Goal: Transaction & Acquisition: Book appointment/travel/reservation

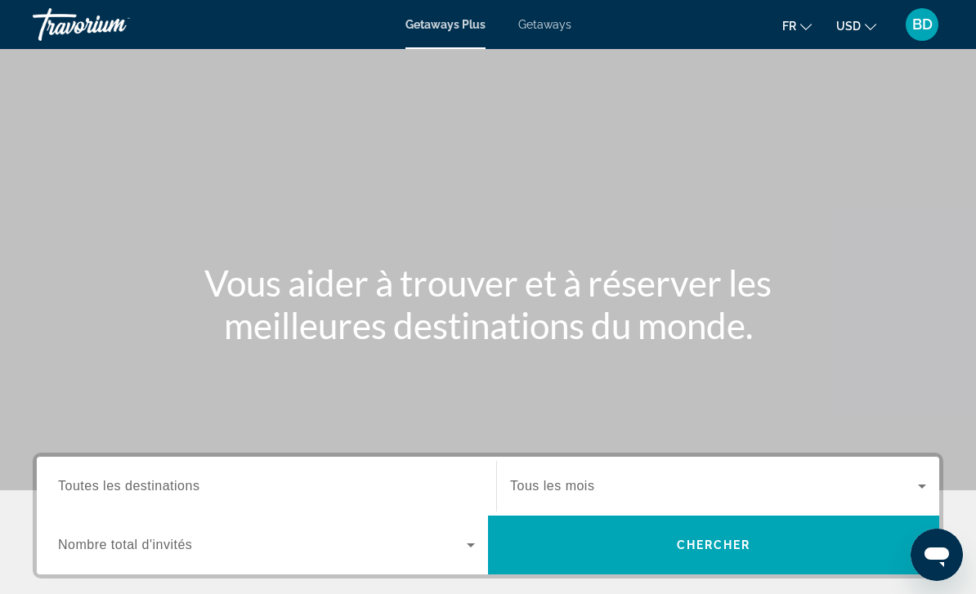
click at [856, 29] on span "USD" at bounding box center [848, 26] width 25 height 13
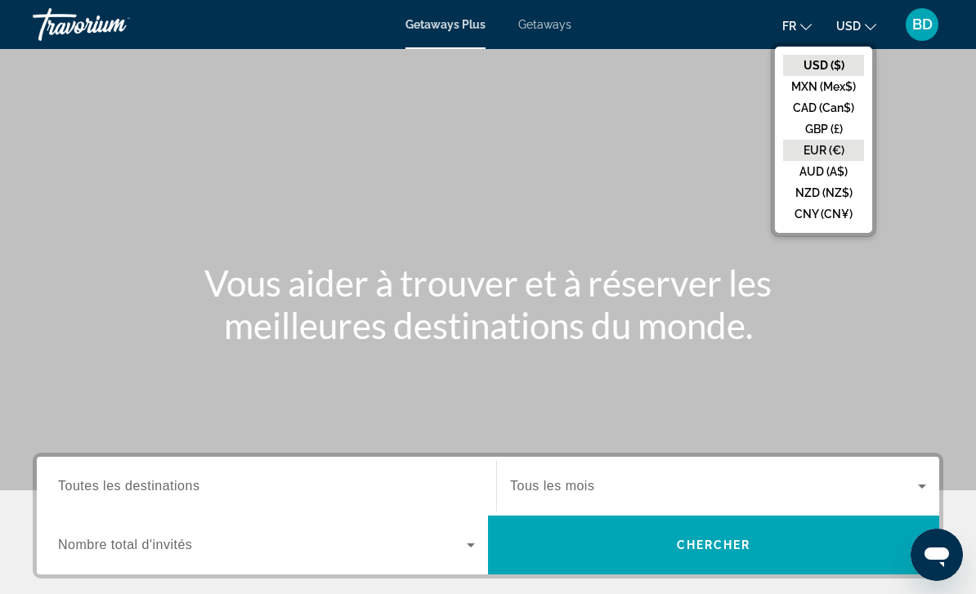
click at [832, 152] on button "EUR (€)" at bounding box center [823, 150] width 81 height 21
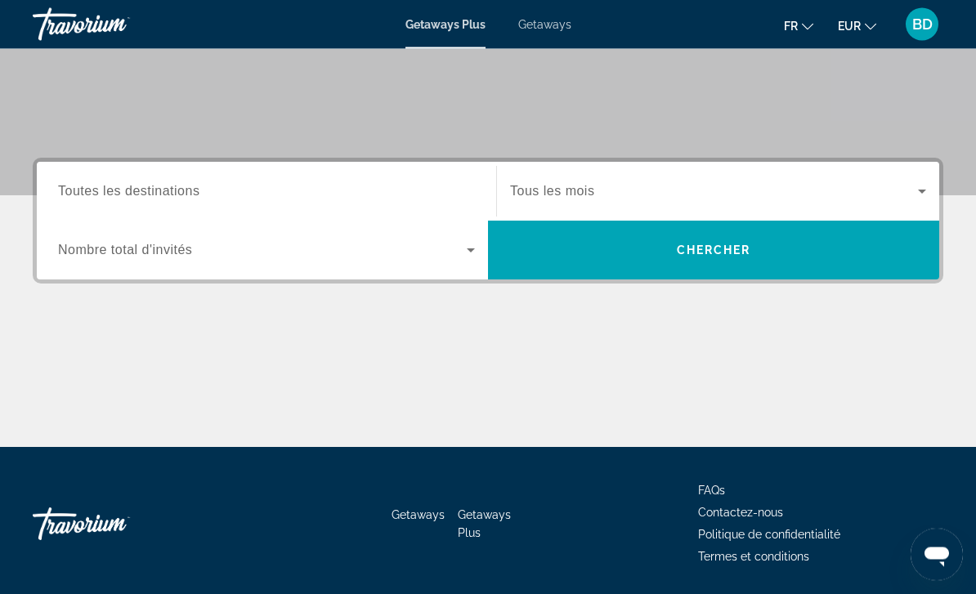
scroll to position [296, 0]
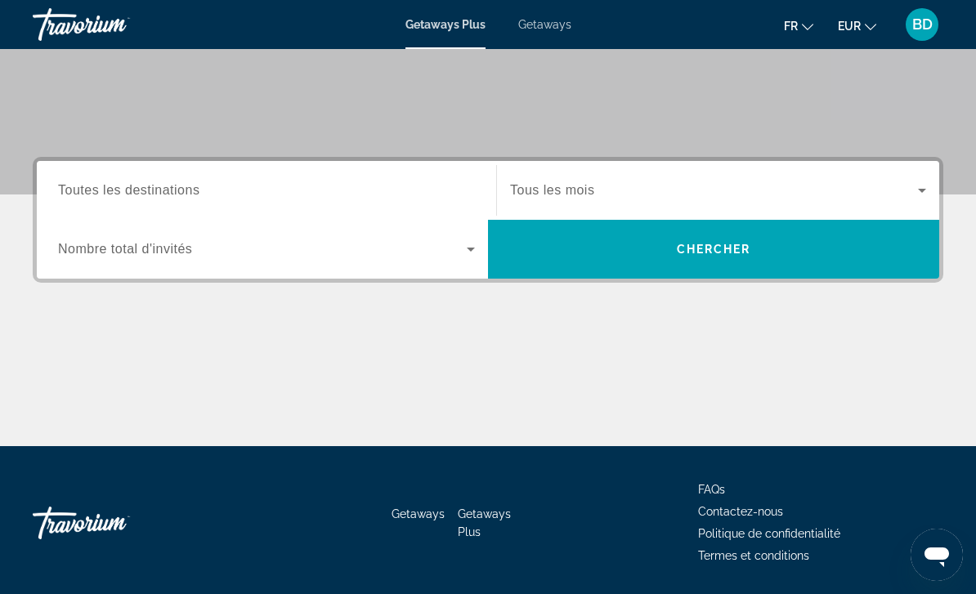
click at [435, 244] on span "Search widget" at bounding box center [262, 249] width 409 height 20
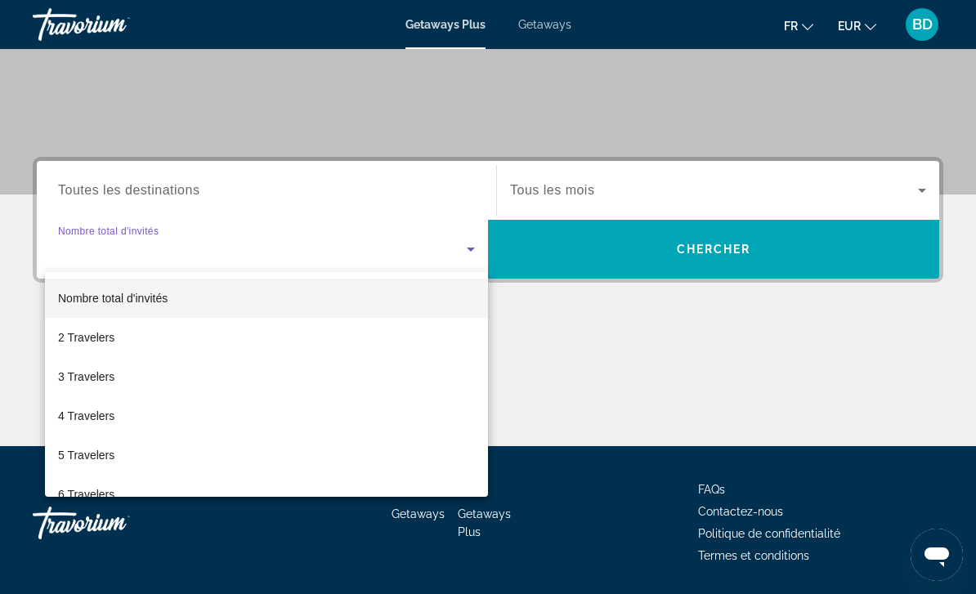
scroll to position [0, 0]
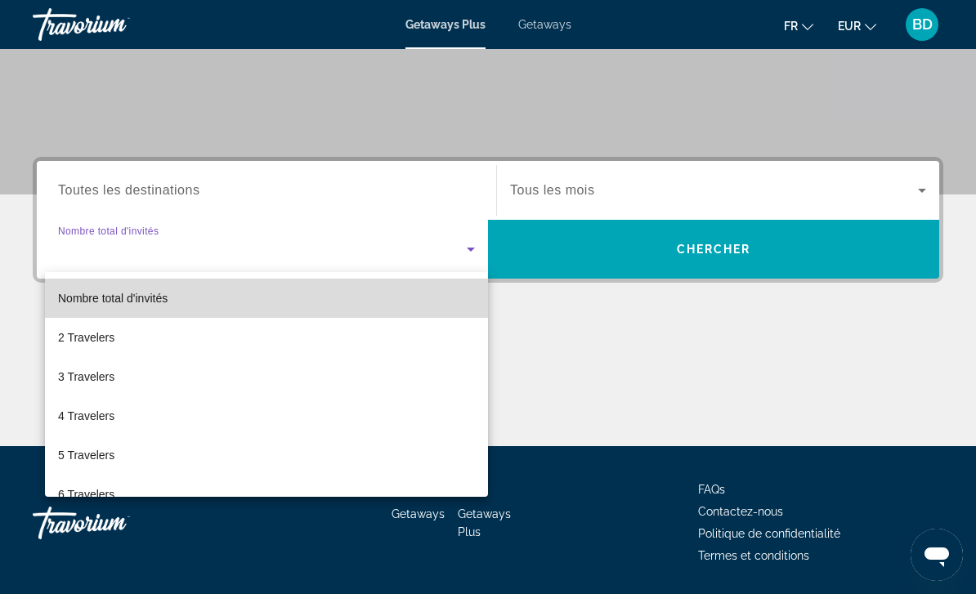
click at [266, 286] on mat-option "Nombre total d'invités" at bounding box center [266, 298] width 443 height 39
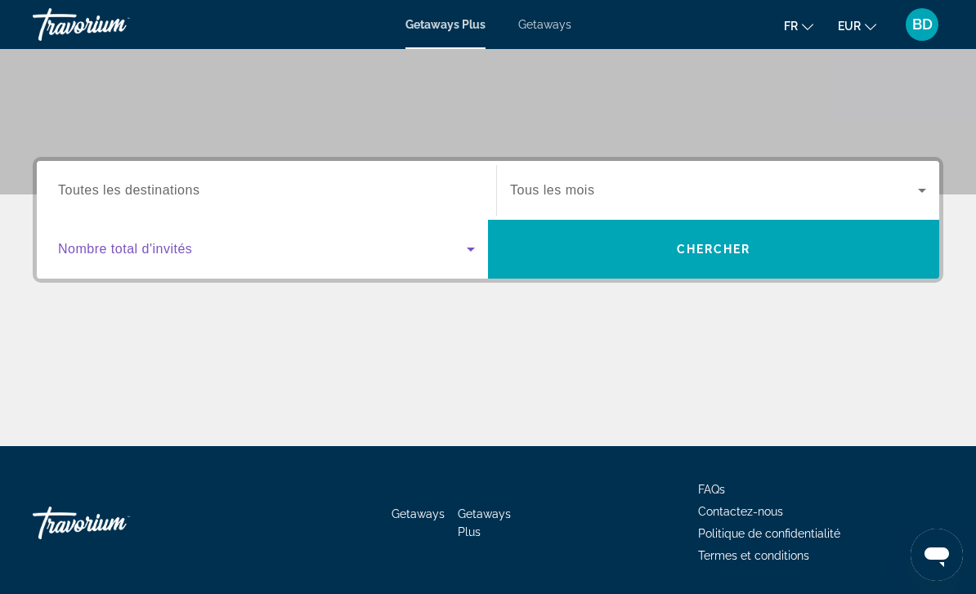
click at [370, 186] on input "Destination Toutes les destinations" at bounding box center [266, 191] width 417 height 20
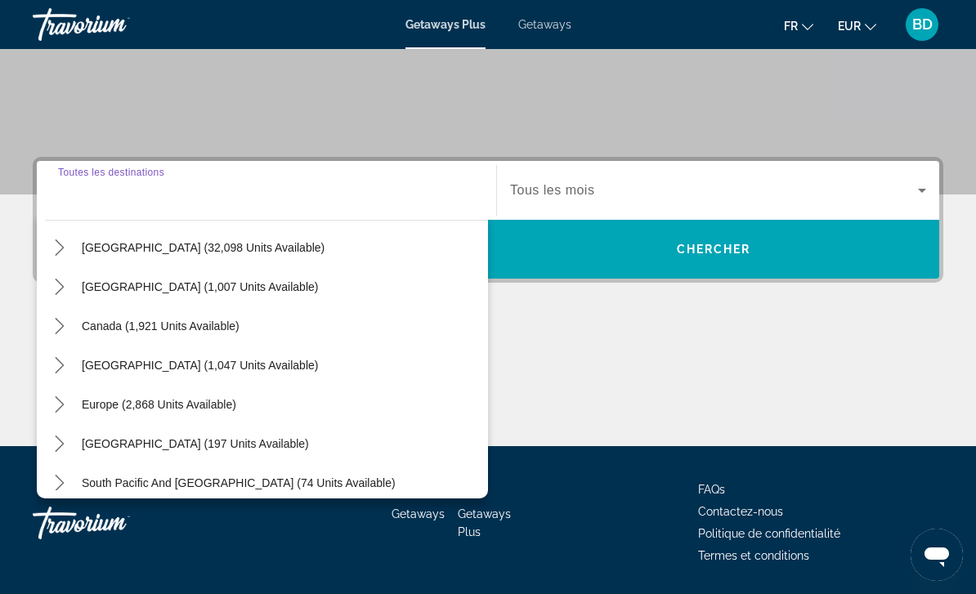
scroll to position [70, 0]
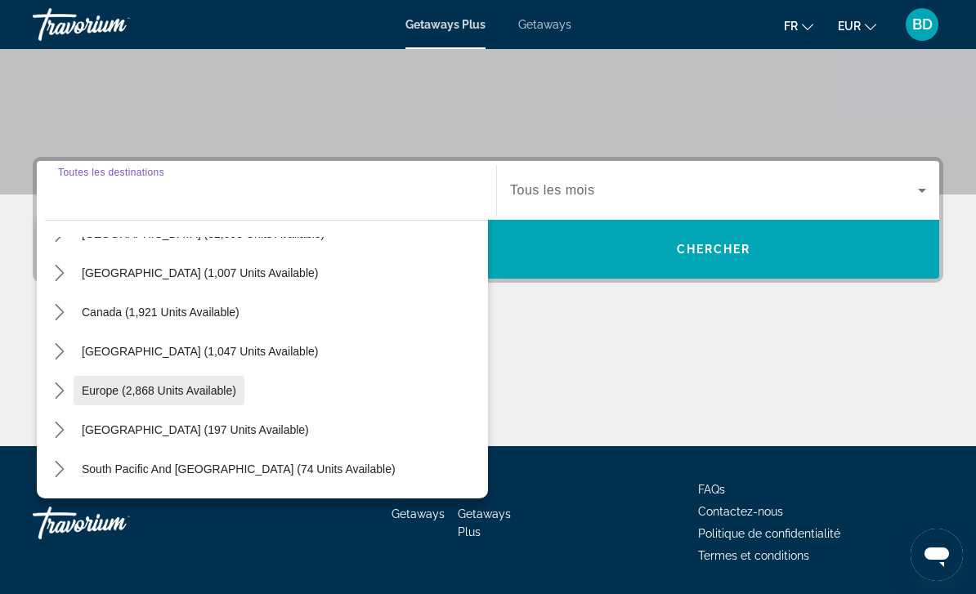
click at [221, 382] on span "Select destination: Europe (2,868 units available)" at bounding box center [159, 390] width 171 height 39
type input "**********"
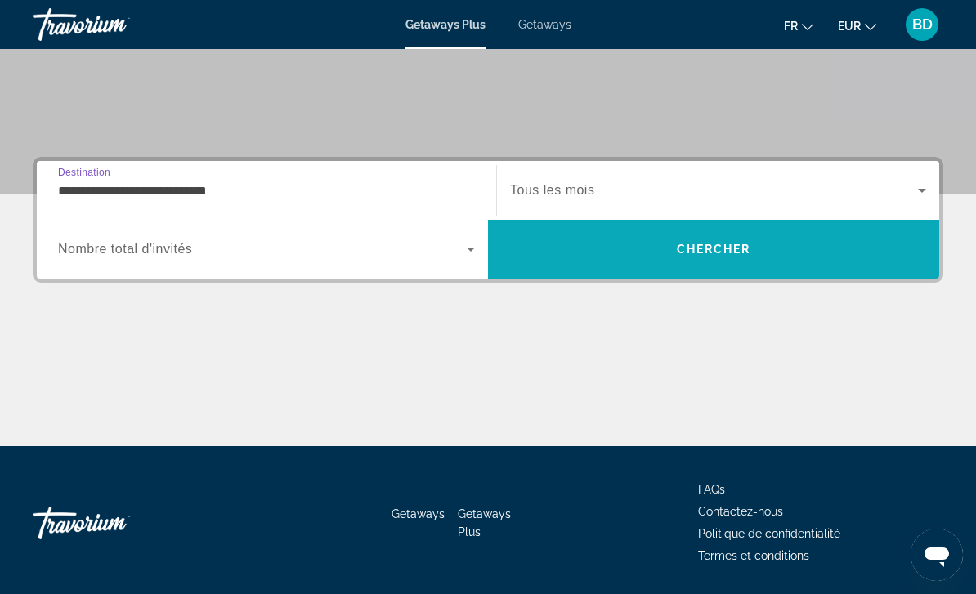
click at [731, 248] on span "Chercher" at bounding box center [714, 249] width 74 height 13
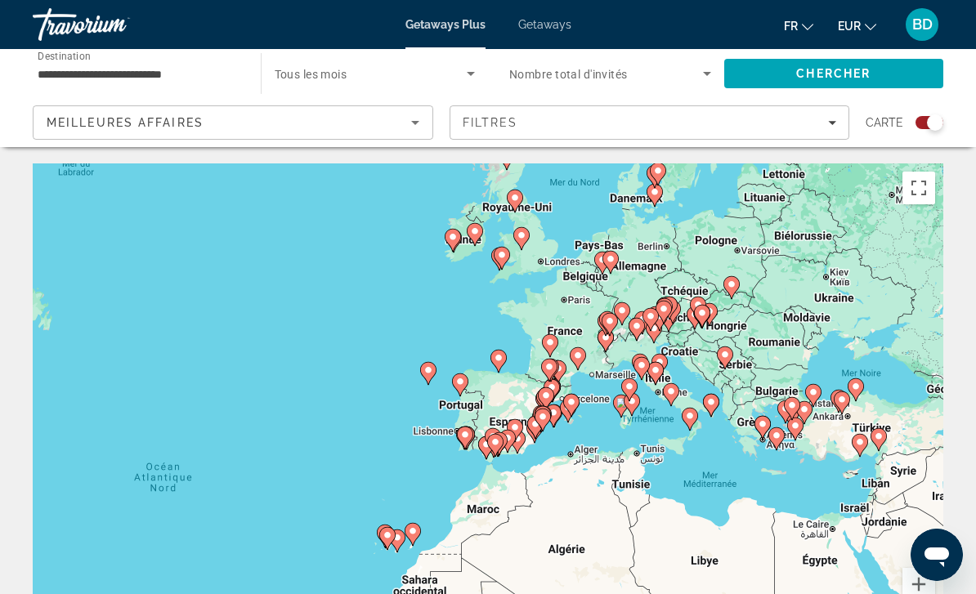
scroll to position [16, 0]
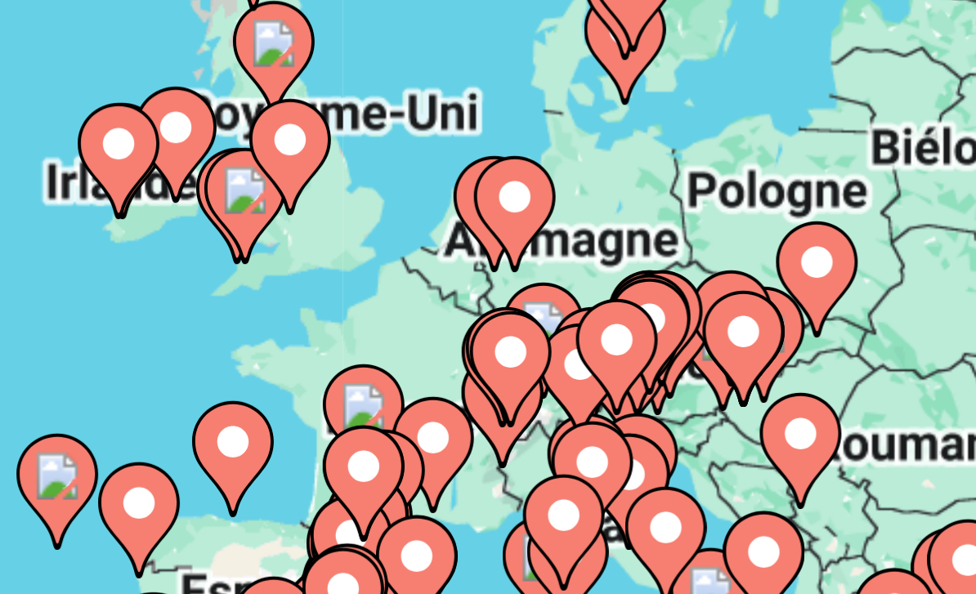
click at [645, 384] on icon "Main content" at bounding box center [652, 394] width 15 height 21
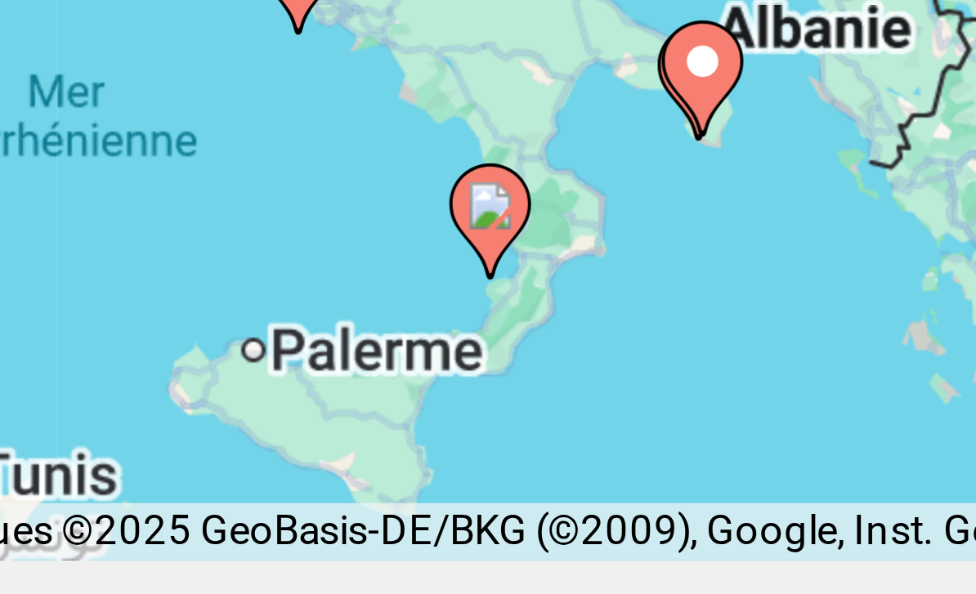
scroll to position [87, 0]
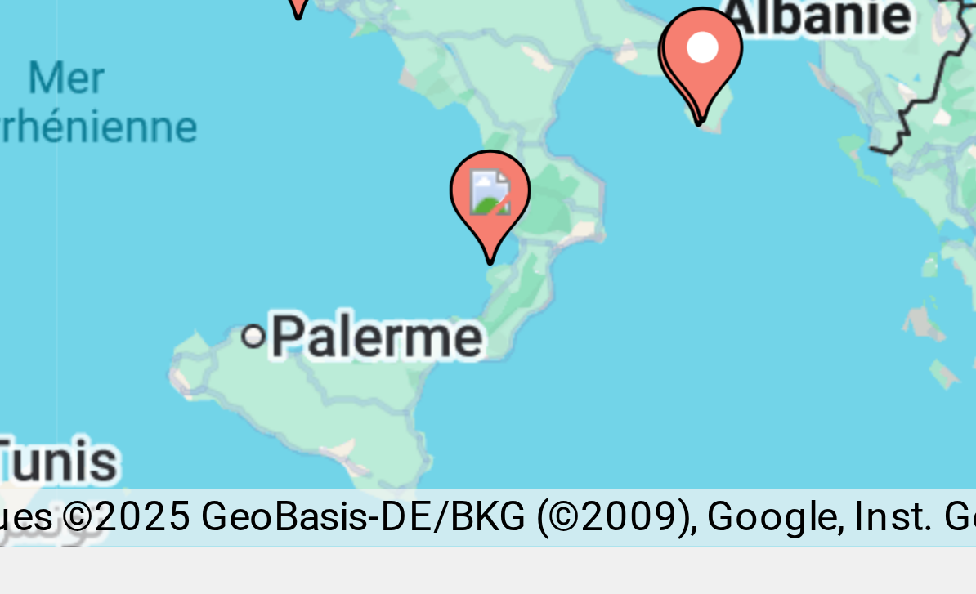
type input "**********"
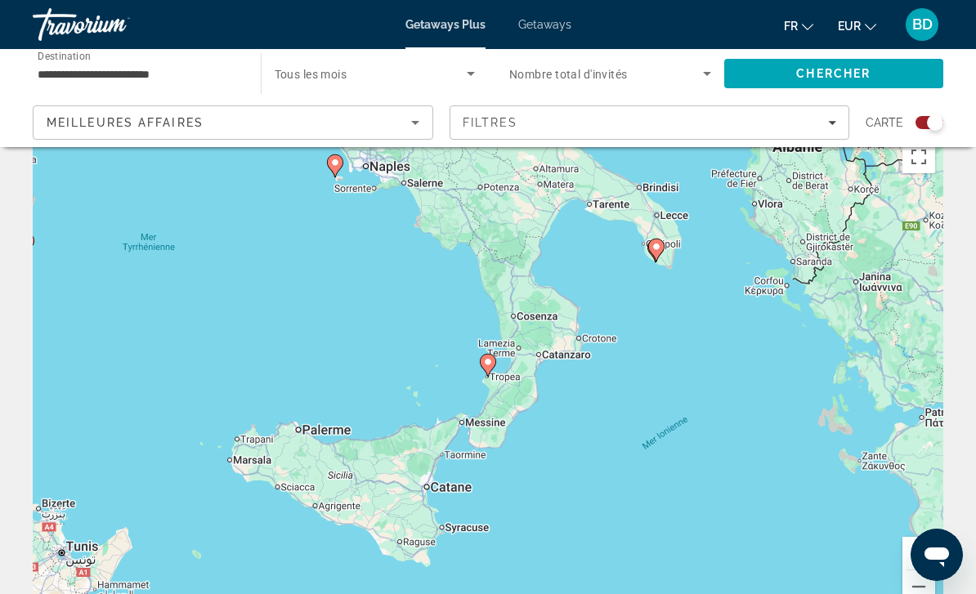
scroll to position [30, 0]
click at [494, 357] on icon "Main content" at bounding box center [488, 366] width 16 height 23
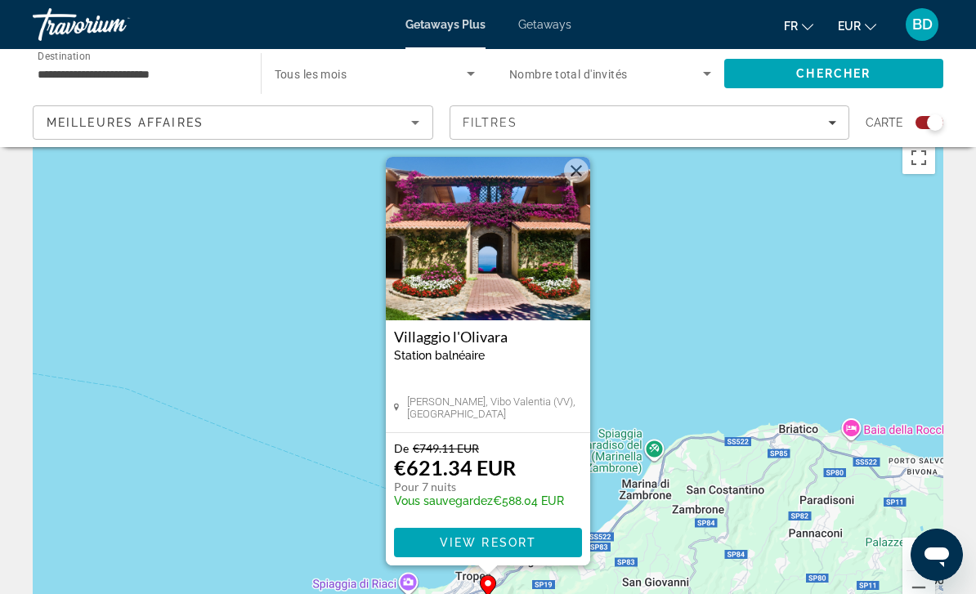
click at [561, 19] on span "Getaways" at bounding box center [544, 24] width 53 height 13
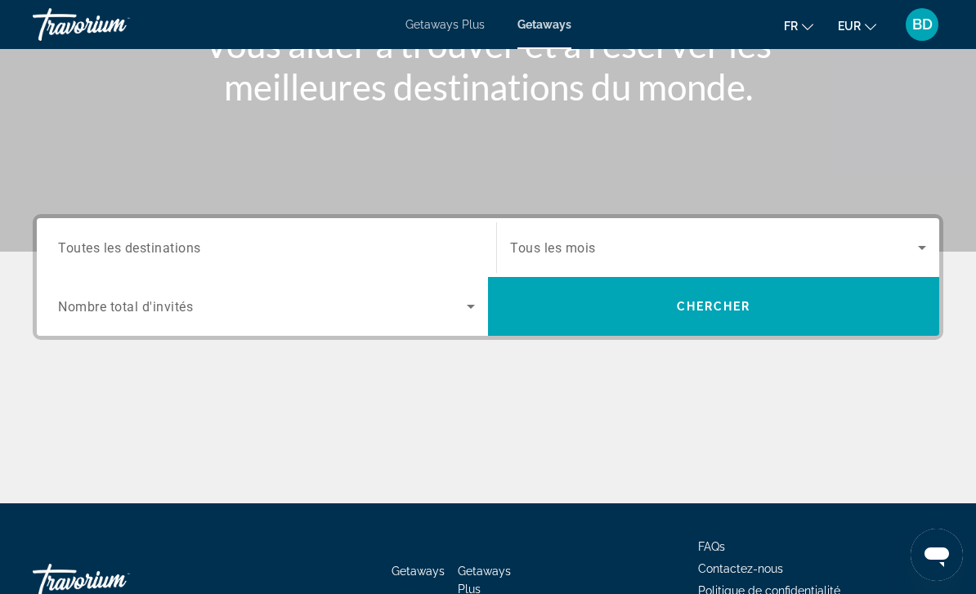
scroll to position [296, 0]
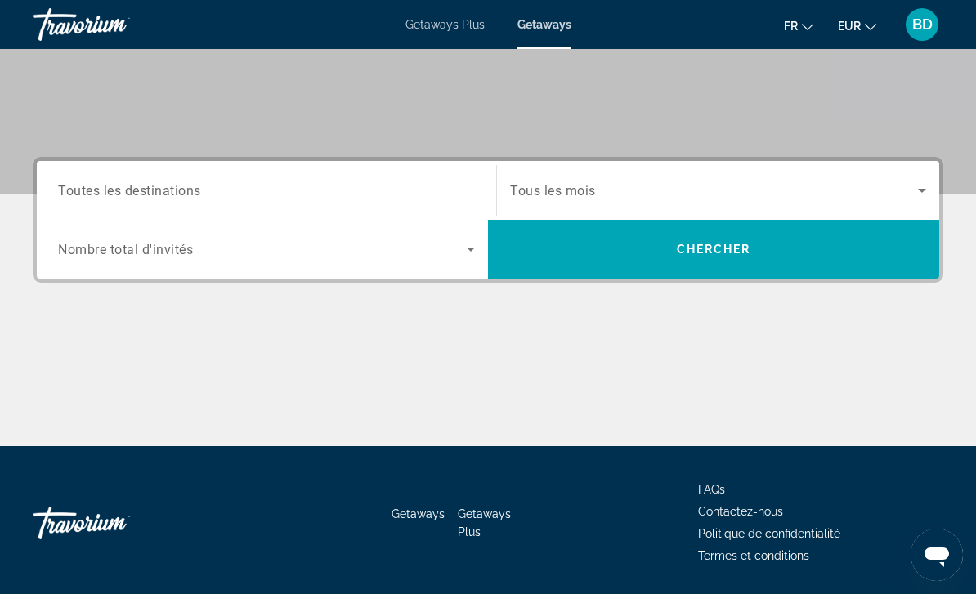
click at [373, 186] on input "Destination Toutes les destinations" at bounding box center [266, 191] width 417 height 20
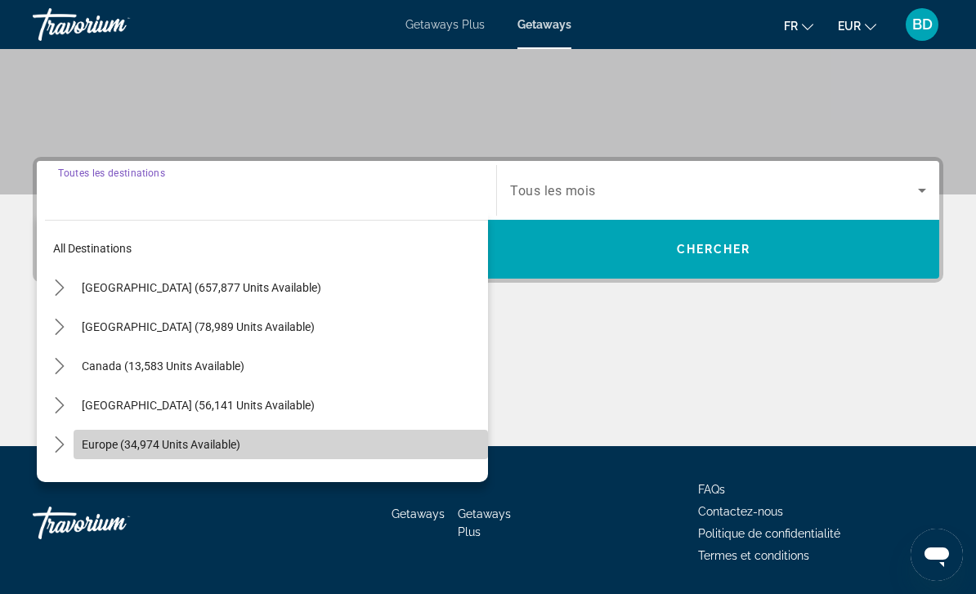
click at [247, 458] on span "Select destination: Europe (34,974 units available)" at bounding box center [281, 444] width 414 height 39
type input "**********"
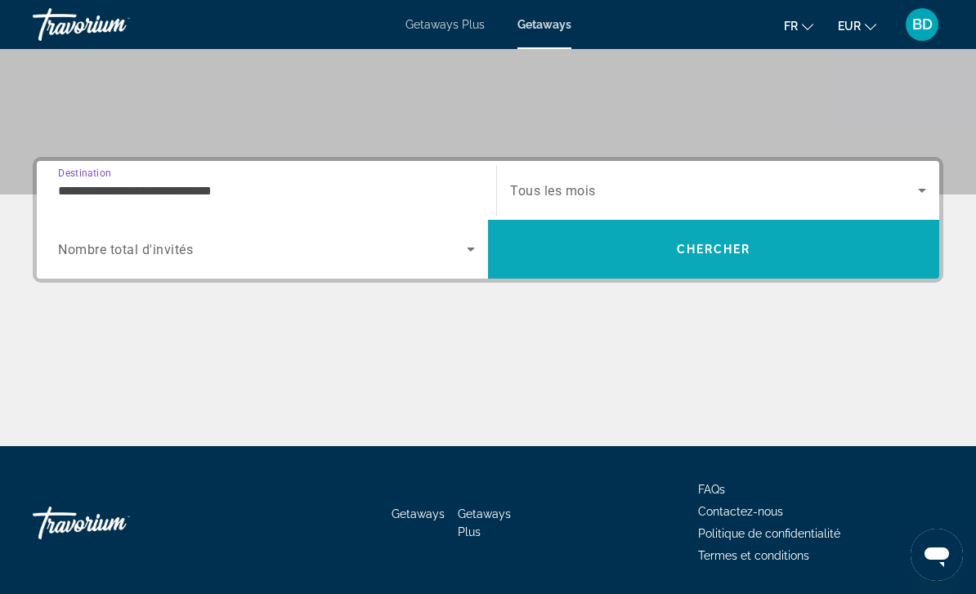
click at [692, 253] on span "Chercher" at bounding box center [714, 249] width 74 height 13
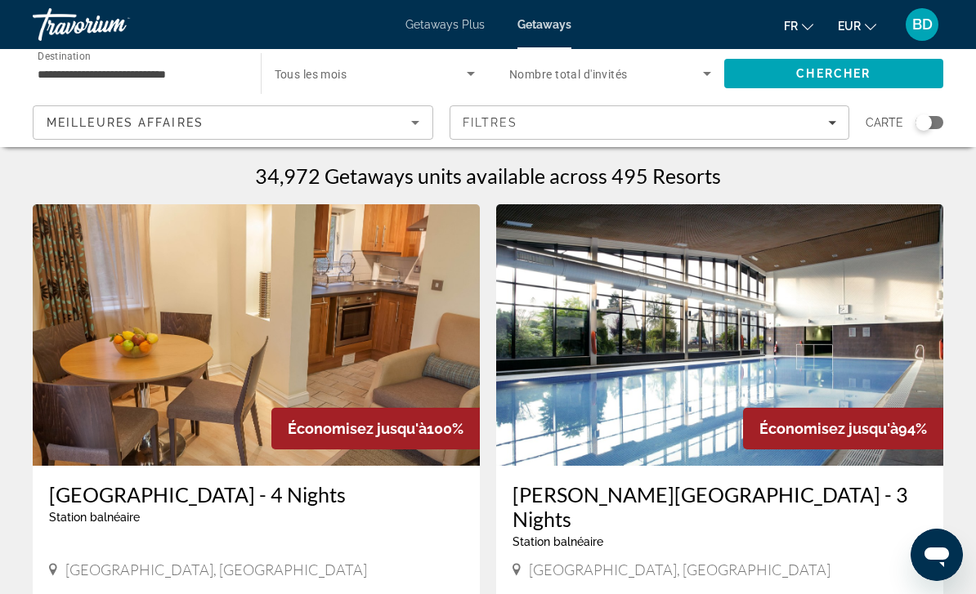
click at [942, 123] on div "Search widget" at bounding box center [929, 122] width 28 height 13
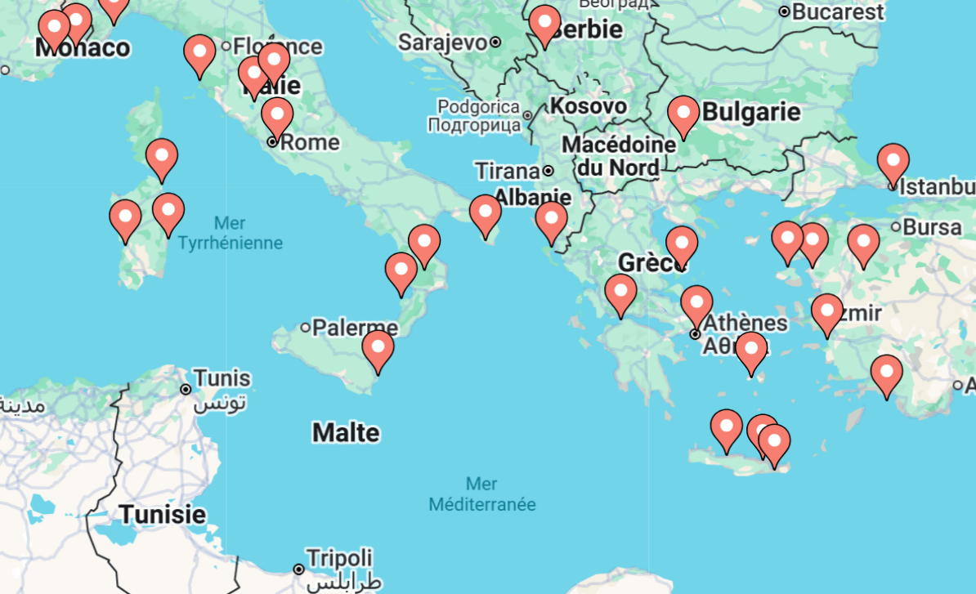
type input "**********"
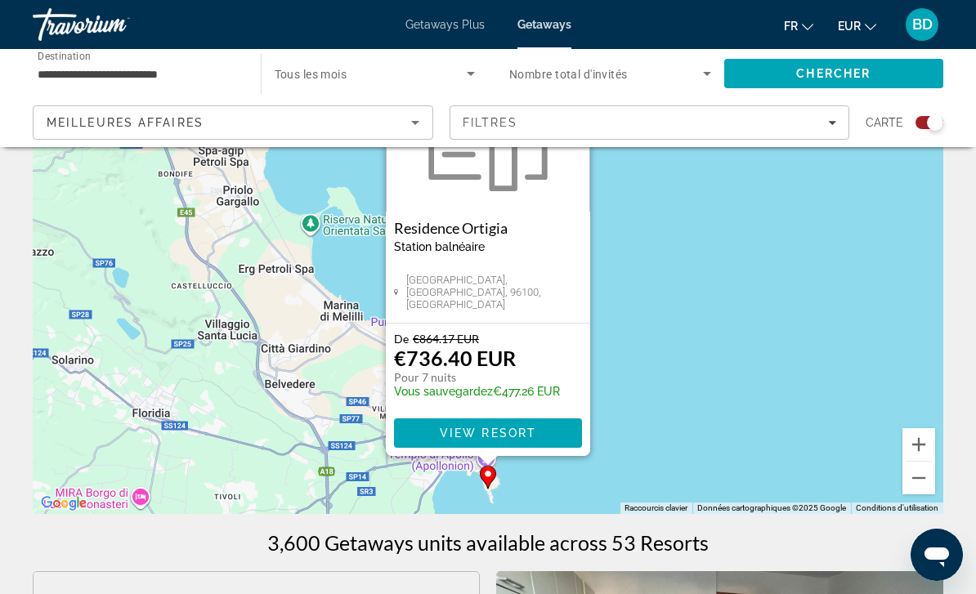
scroll to position [136, 0]
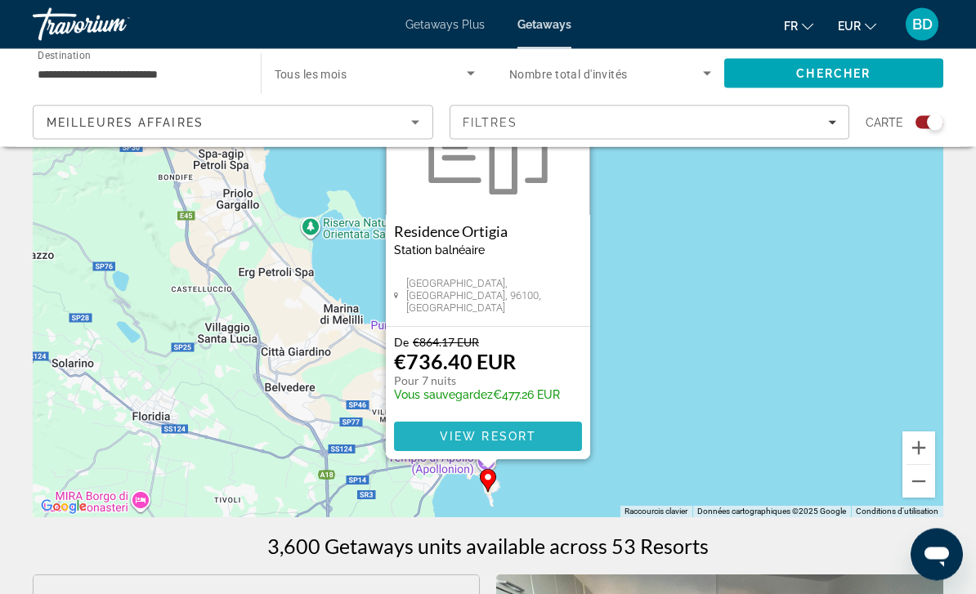
click at [525, 442] on span "View Resort" at bounding box center [488, 437] width 96 height 13
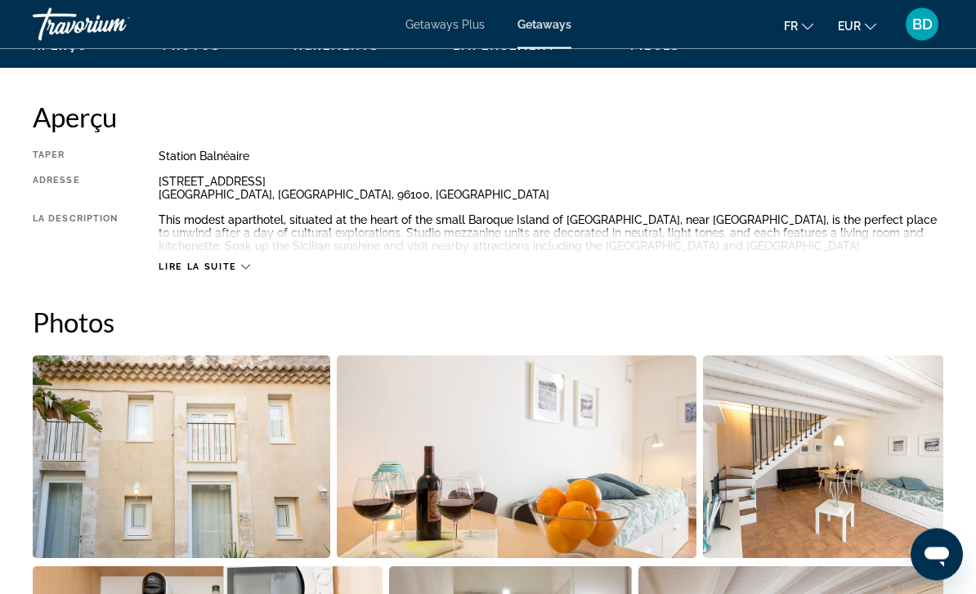
click at [227, 271] on span "Lire la suite" at bounding box center [198, 267] width 78 height 11
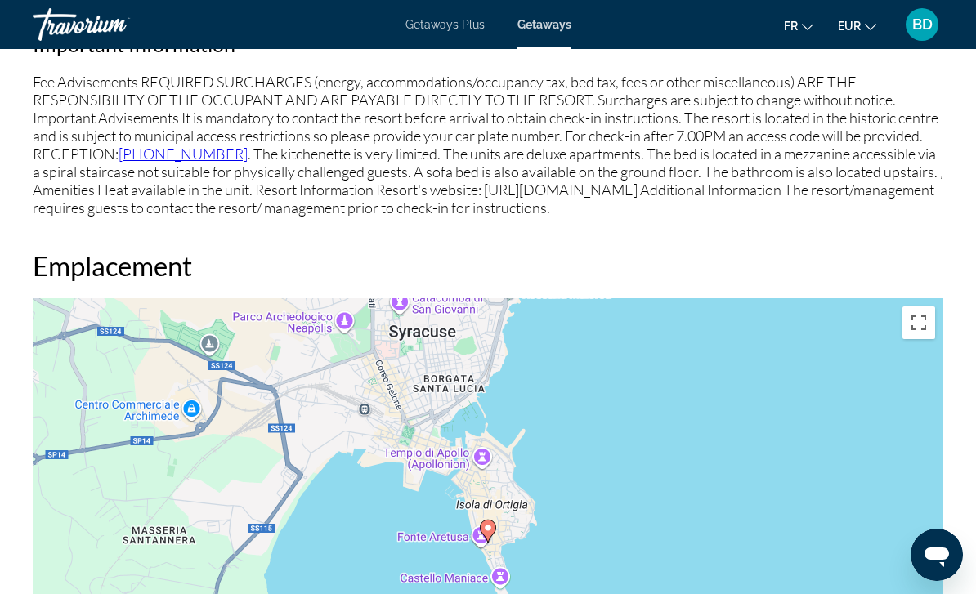
scroll to position [1825, 0]
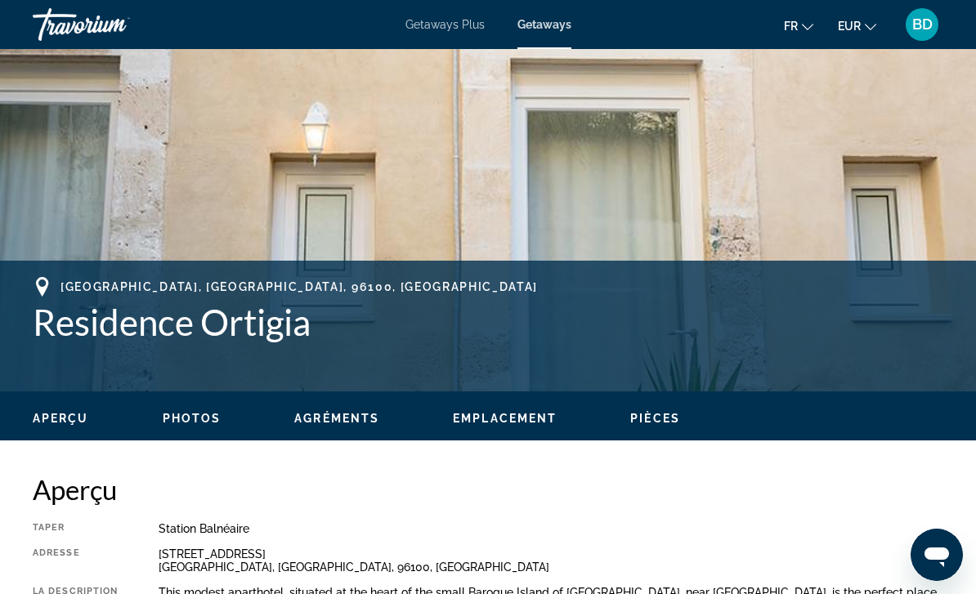
click at [203, 416] on span "Photos" at bounding box center [192, 418] width 59 height 13
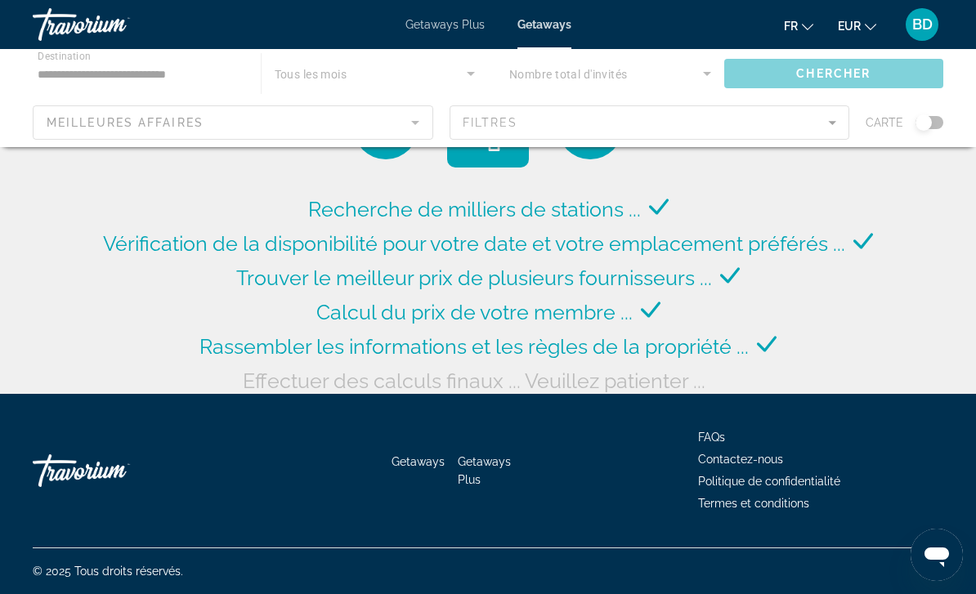
scroll to position [52, 0]
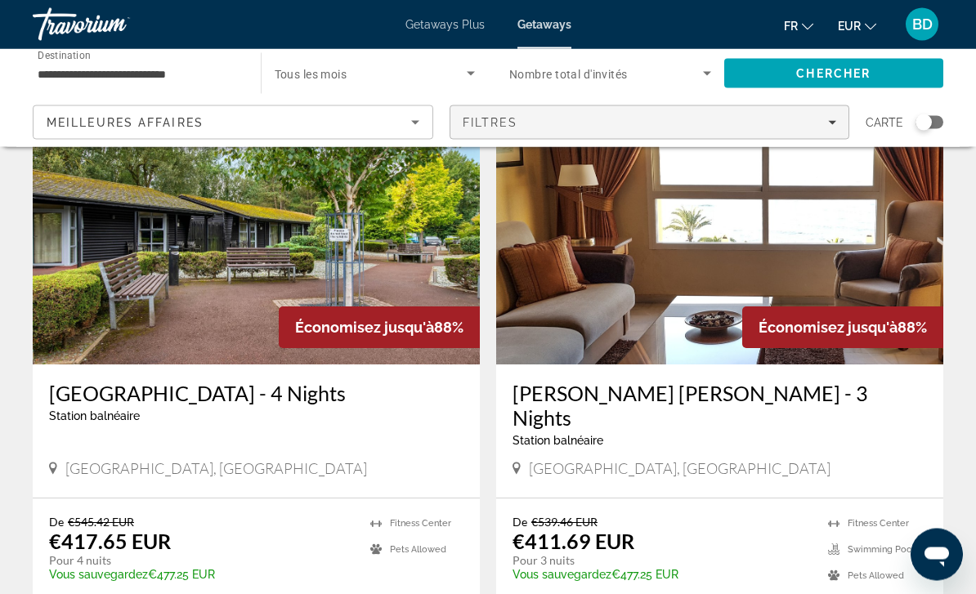
click at [624, 132] on span "Filters" at bounding box center [649, 122] width 399 height 39
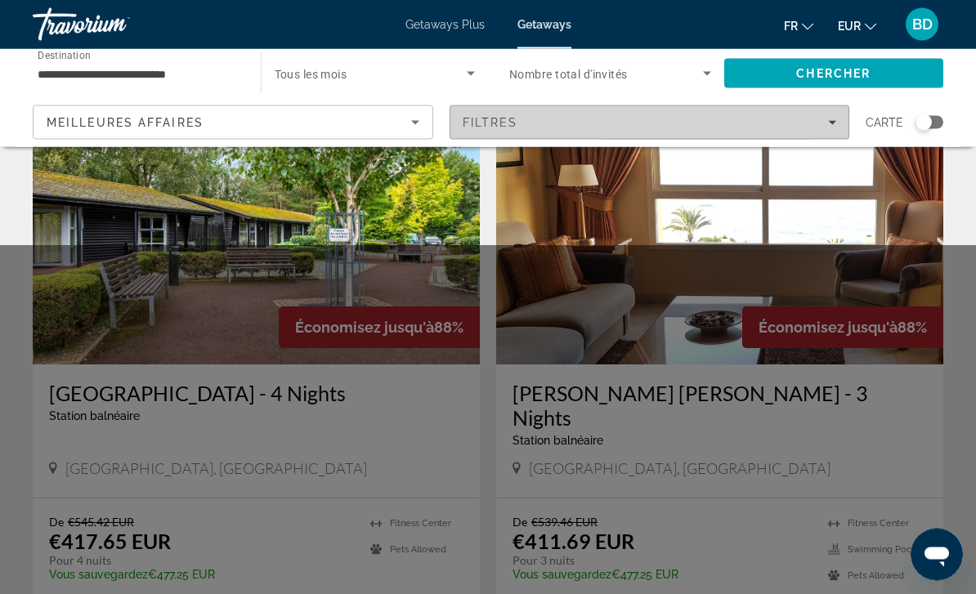
scroll to position [2373, 0]
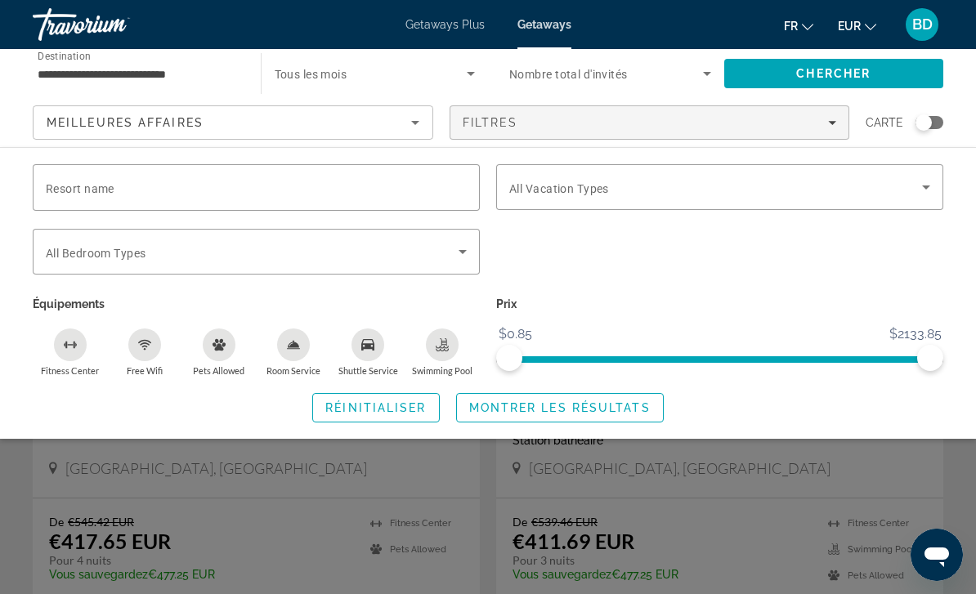
click at [503, 511] on div "Search widget" at bounding box center [488, 419] width 976 height 349
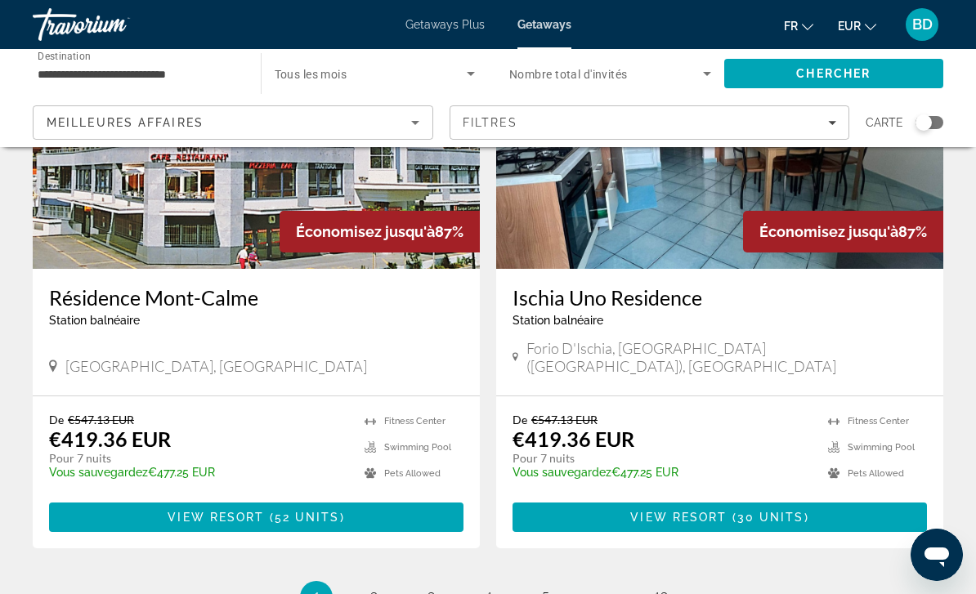
scroll to position [3082, 0]
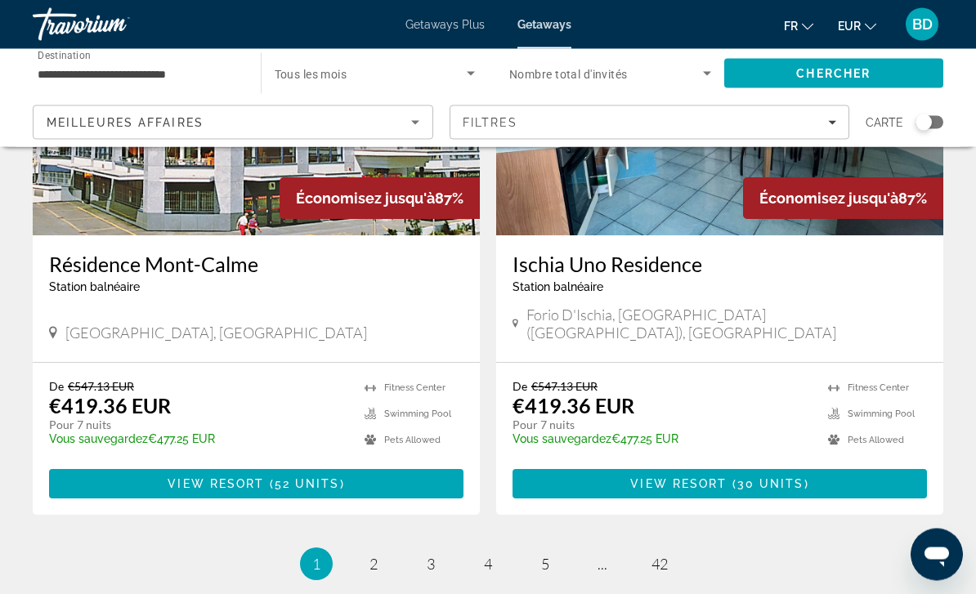
click at [310, 107] on div "Meilleures affaires" at bounding box center [233, 129] width 373 height 46
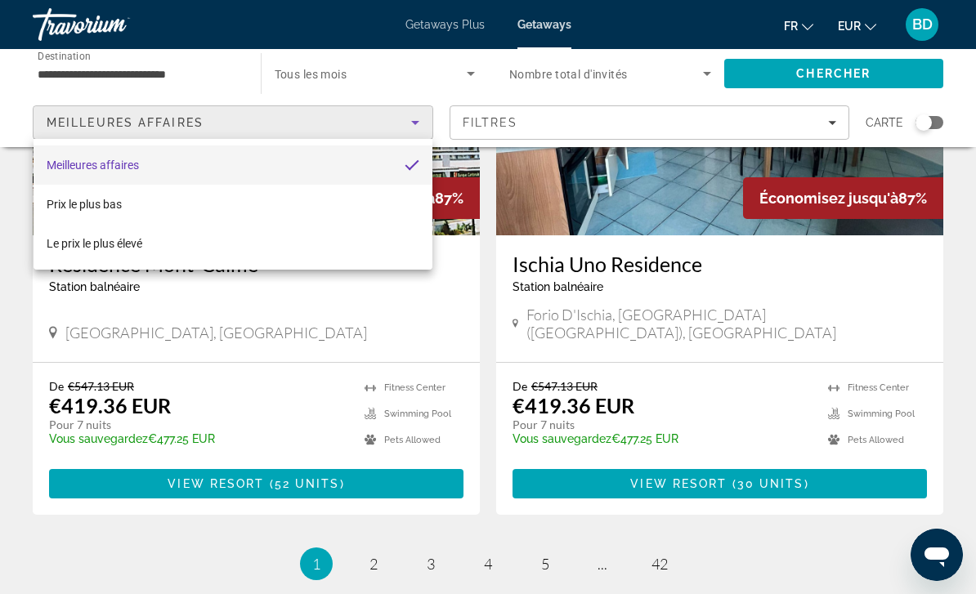
click at [404, 354] on div at bounding box center [488, 297] width 976 height 594
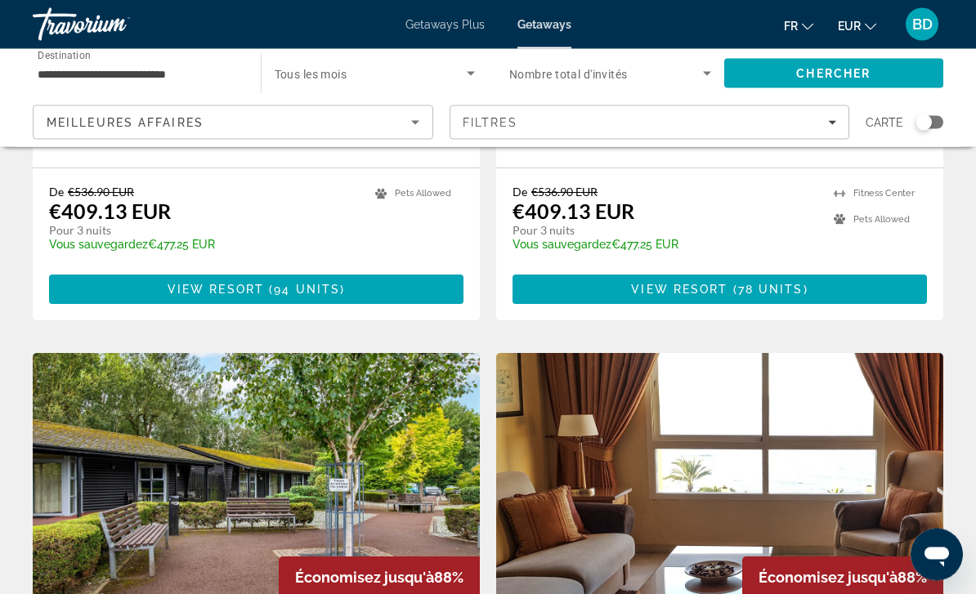
click at [927, 120] on div "Search widget" at bounding box center [923, 122] width 16 height 16
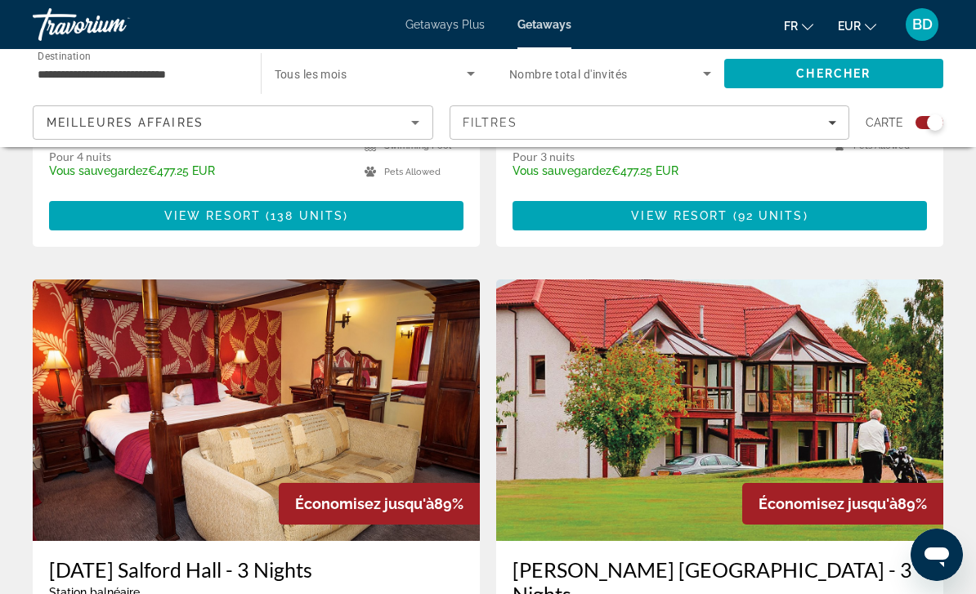
click at [935, 129] on div "Search widget" at bounding box center [935, 122] width 16 height 16
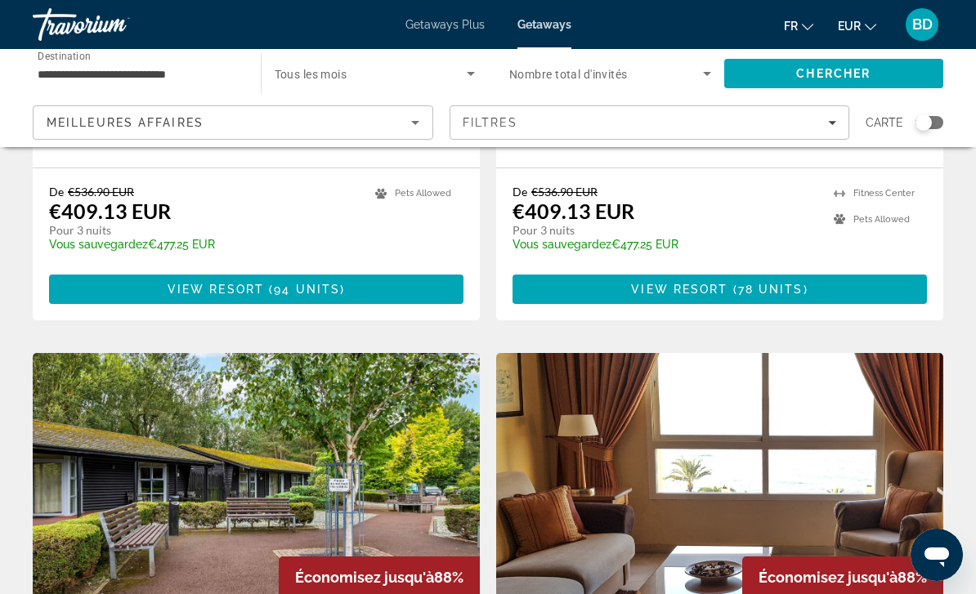
click at [930, 126] on div "Search widget" at bounding box center [923, 122] width 16 height 16
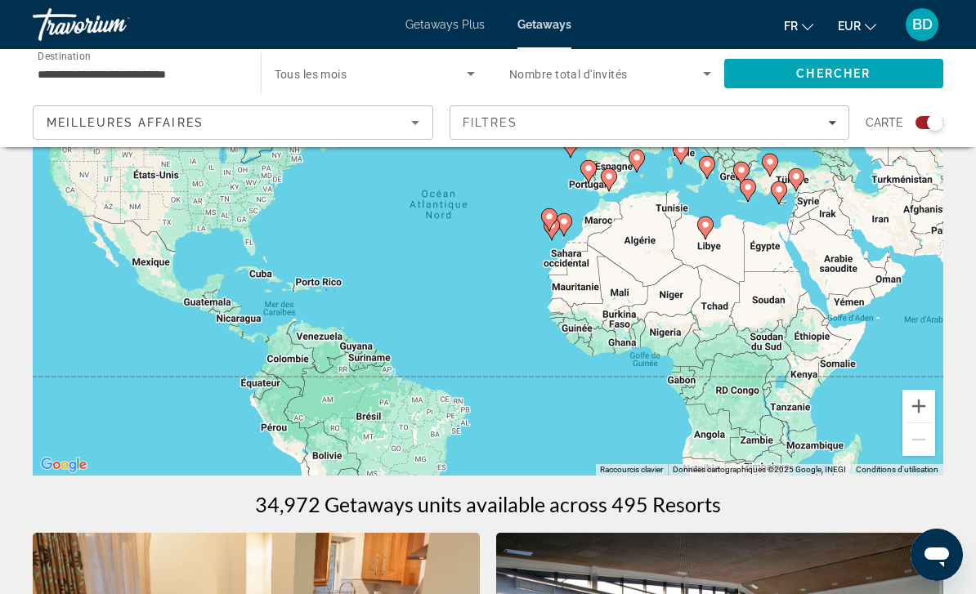
scroll to position [0, 0]
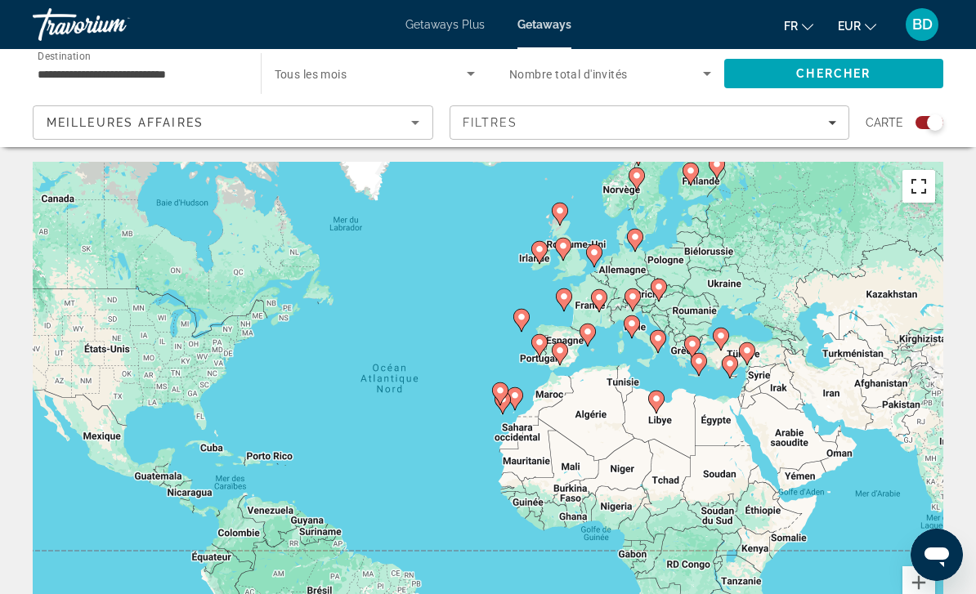
click at [918, 189] on button "Passer en plein écran" at bounding box center [918, 186] width 33 height 33
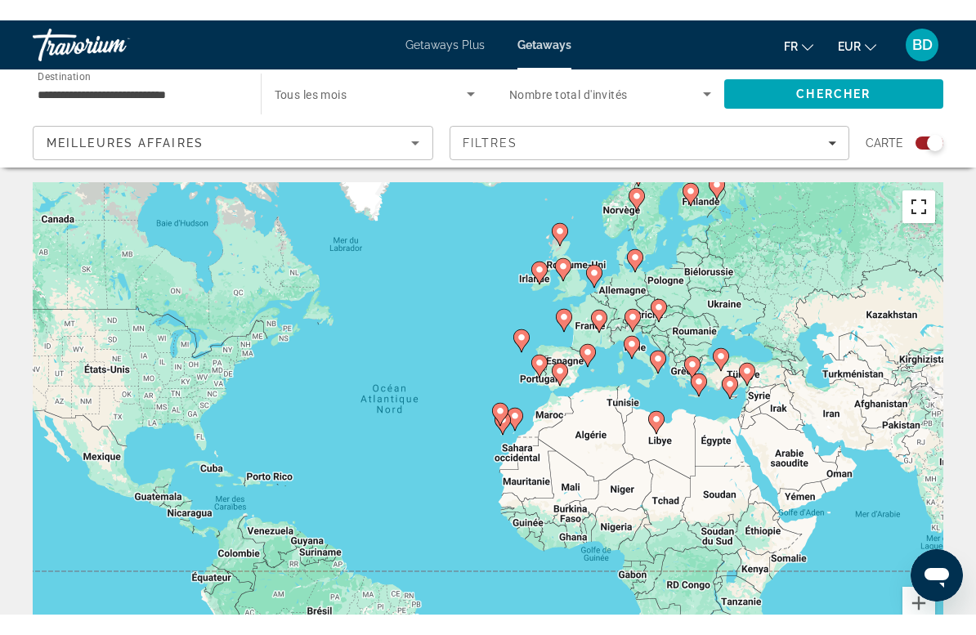
scroll to position [20, 0]
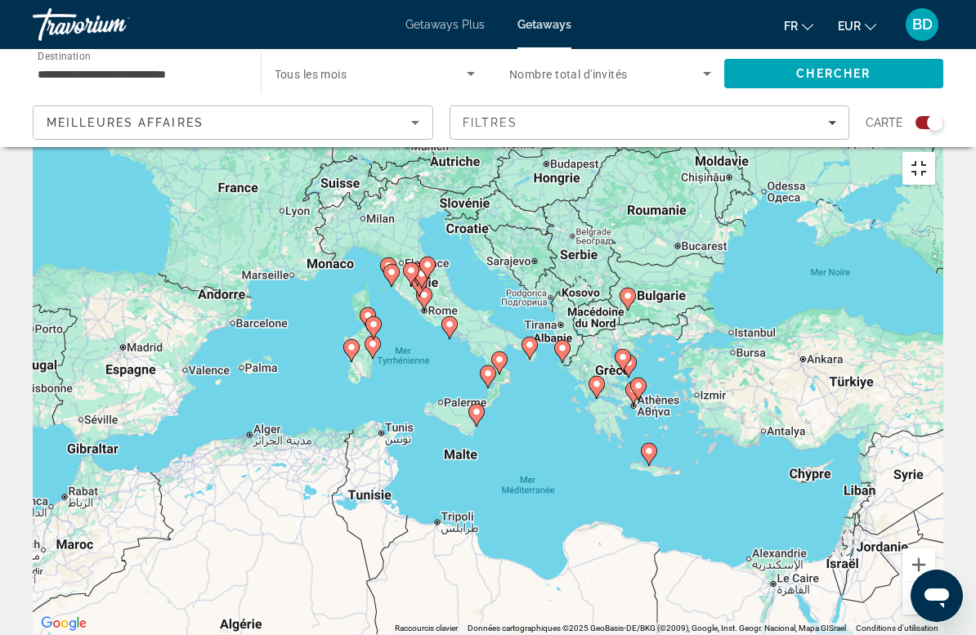
type input "**********"
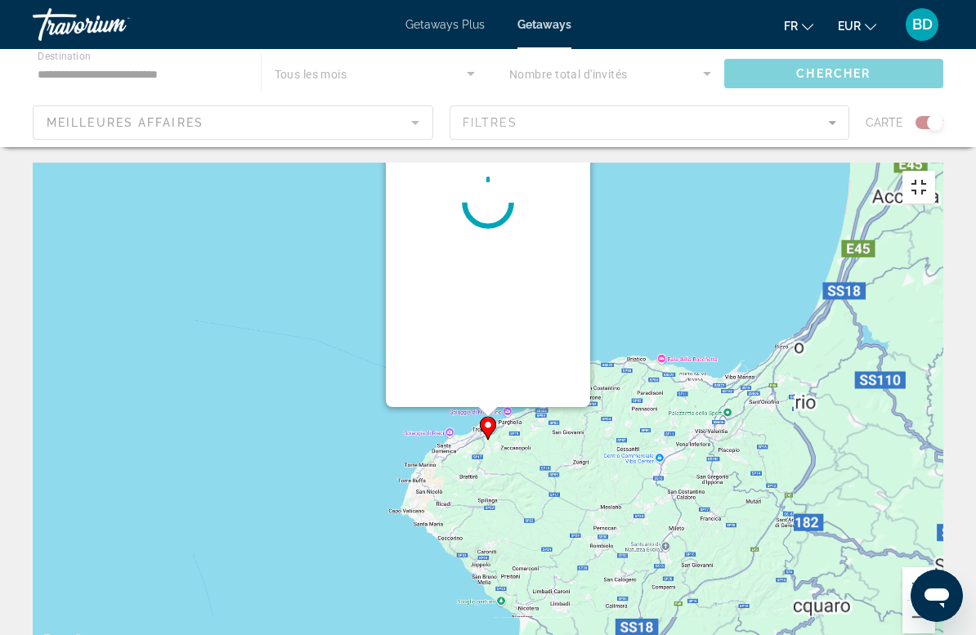
scroll to position [0, 0]
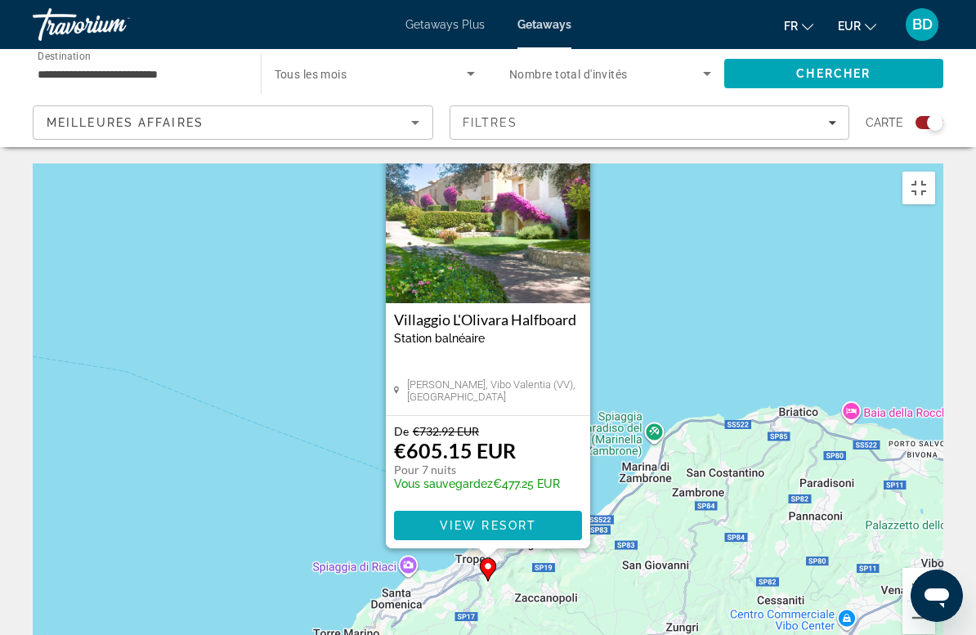
click at [523, 519] on span "View Resort" at bounding box center [488, 525] width 96 height 13
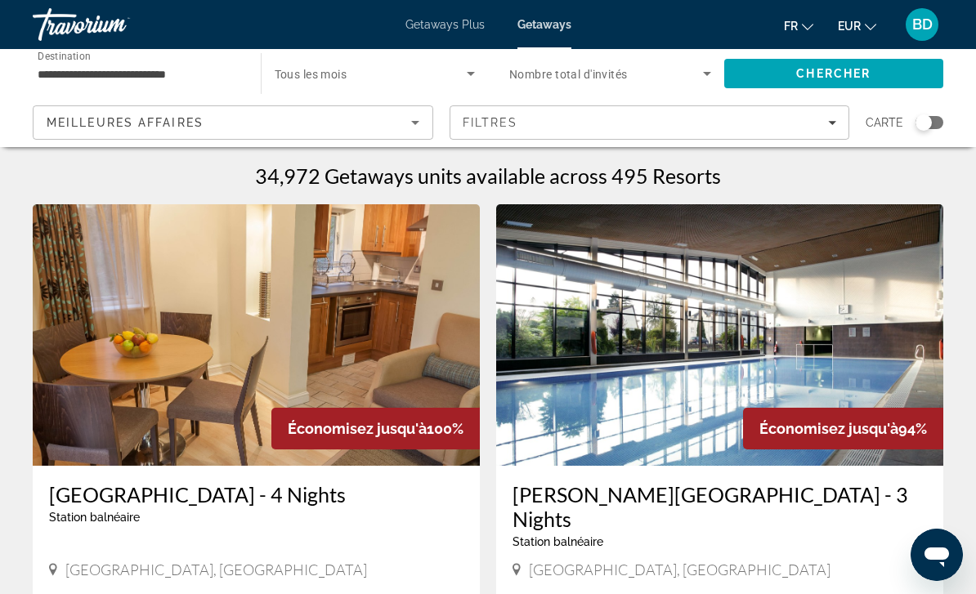
click at [937, 124] on div "Search widget" at bounding box center [929, 122] width 28 height 13
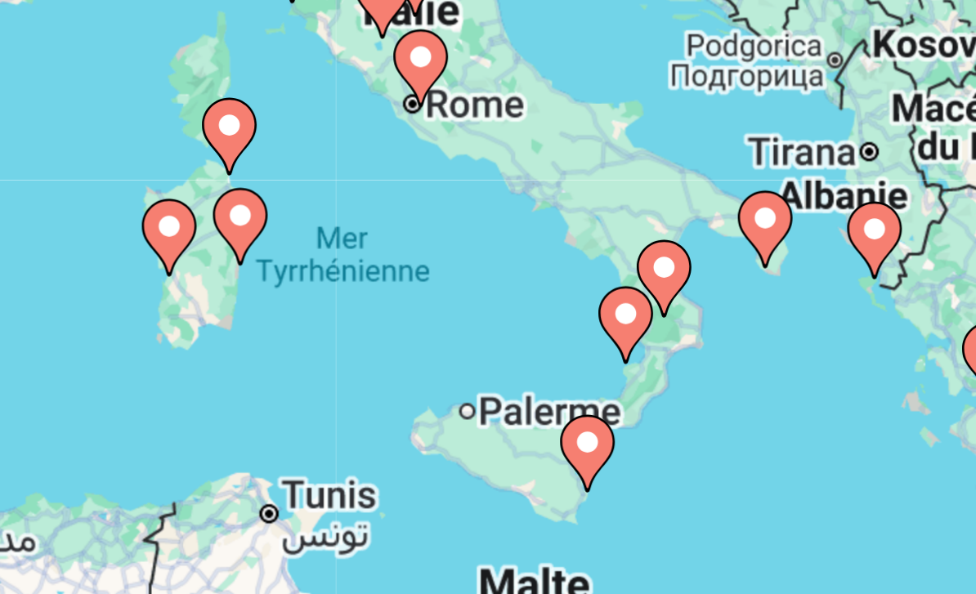
type input "**********"
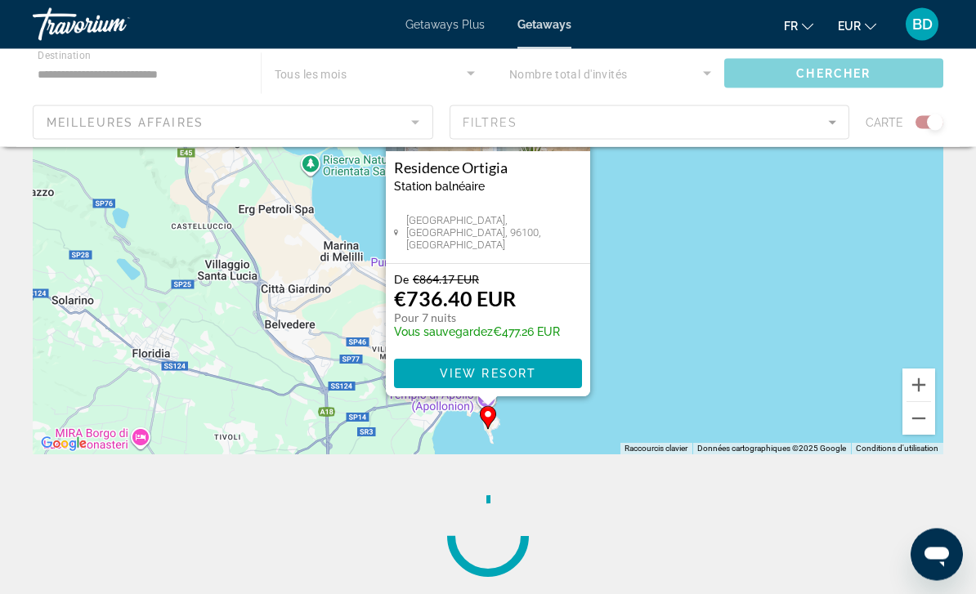
scroll to position [199, 0]
click at [521, 372] on span "View Resort" at bounding box center [488, 373] width 96 height 13
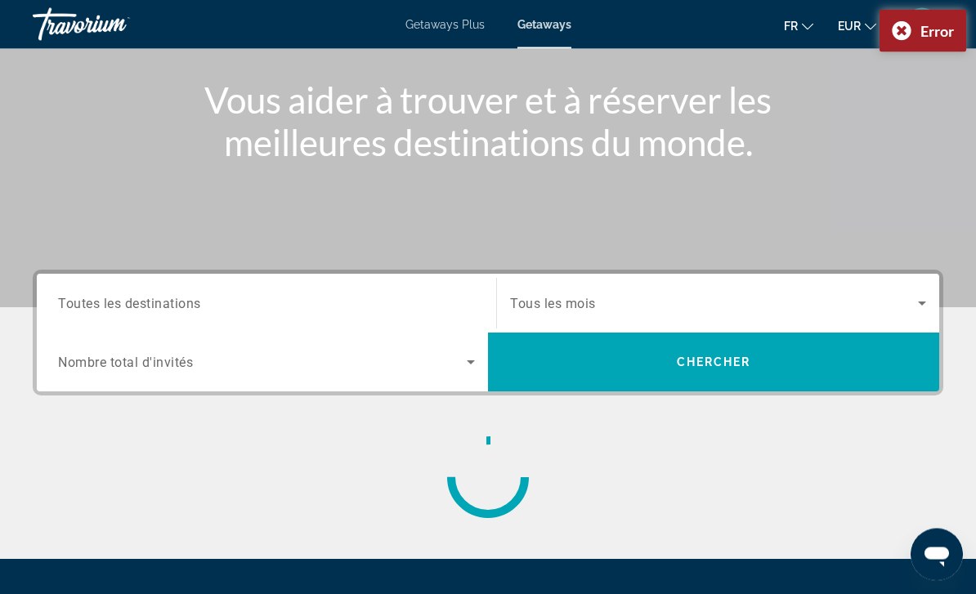
scroll to position [183, 0]
